Goal: Information Seeking & Learning: Learn about a topic

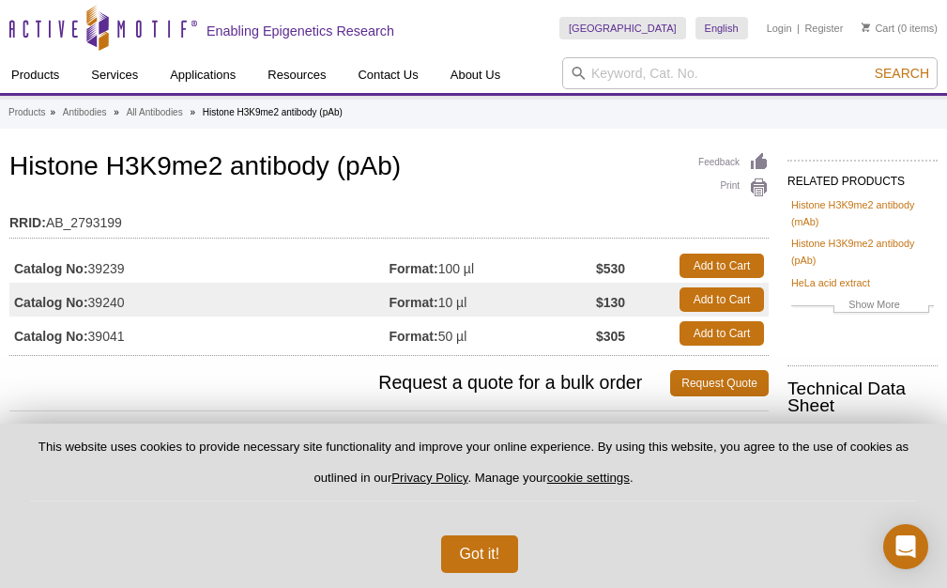
click at [625, 184] on h1 "Histone H3K9me2 antibody (pAb)" at bounding box center [389, 168] width 760 height 32
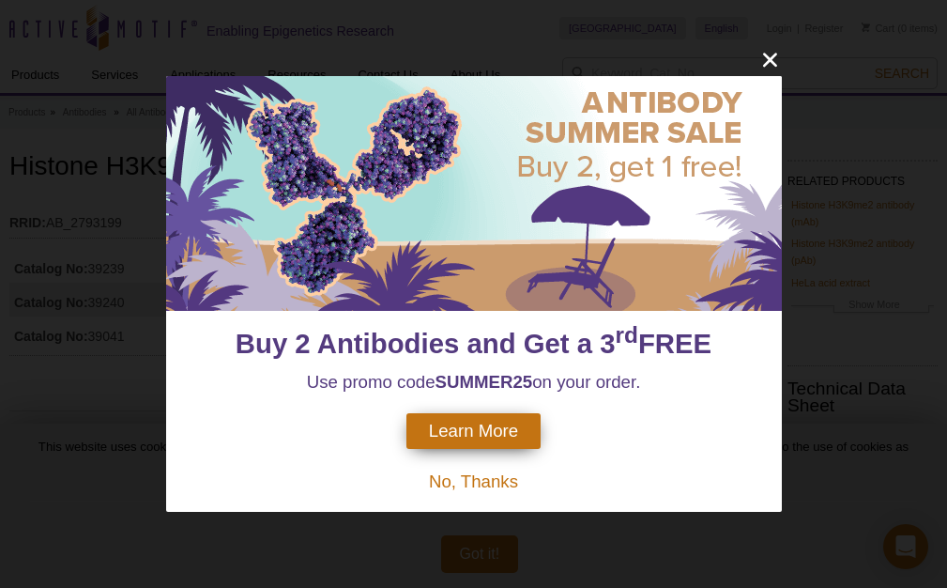
click at [41, 392] on div "Buy 2 Antibodies and Get a 3 rd FREE Use promo code SUMMER25 on your order. Lea…" at bounding box center [473, 294] width 947 height 588
